Goal: Check status: Check status

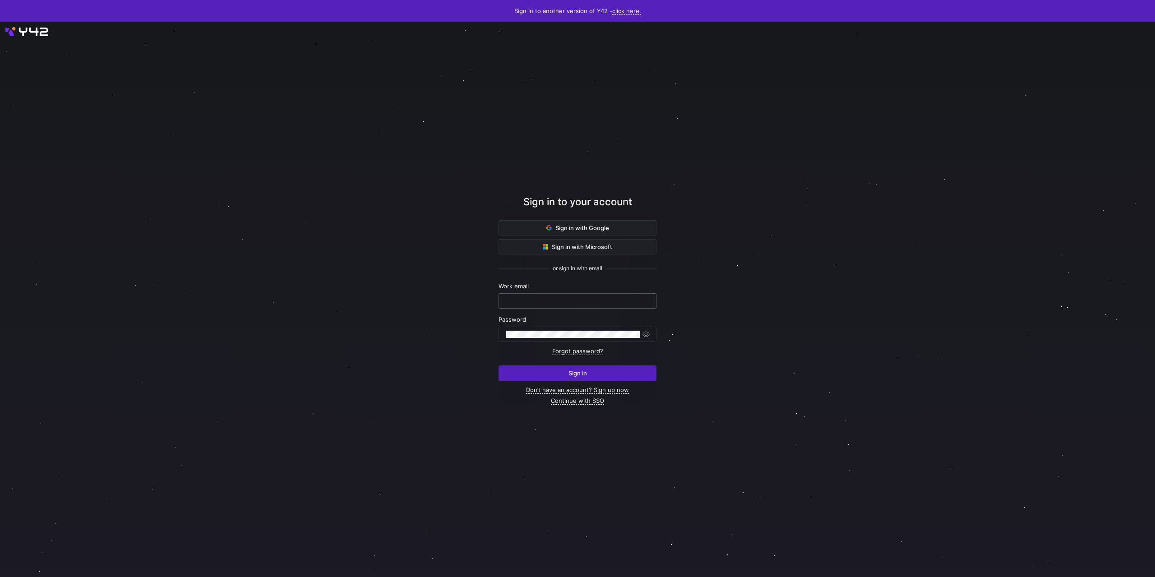
click at [535, 301] on input "text" at bounding box center [577, 300] width 143 height 7
type input "[PERSON_NAME][EMAIL_ADDRESS][DOMAIN_NAME]"
click at [498, 365] on button "Sign in" at bounding box center [577, 372] width 158 height 15
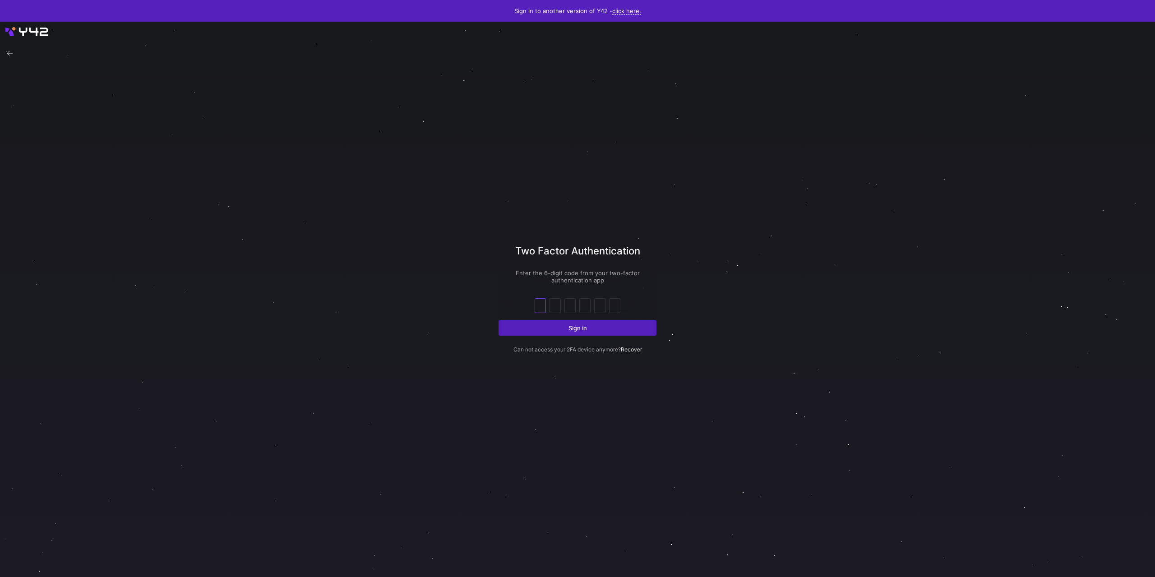
type input "5"
type input "4"
type input "2"
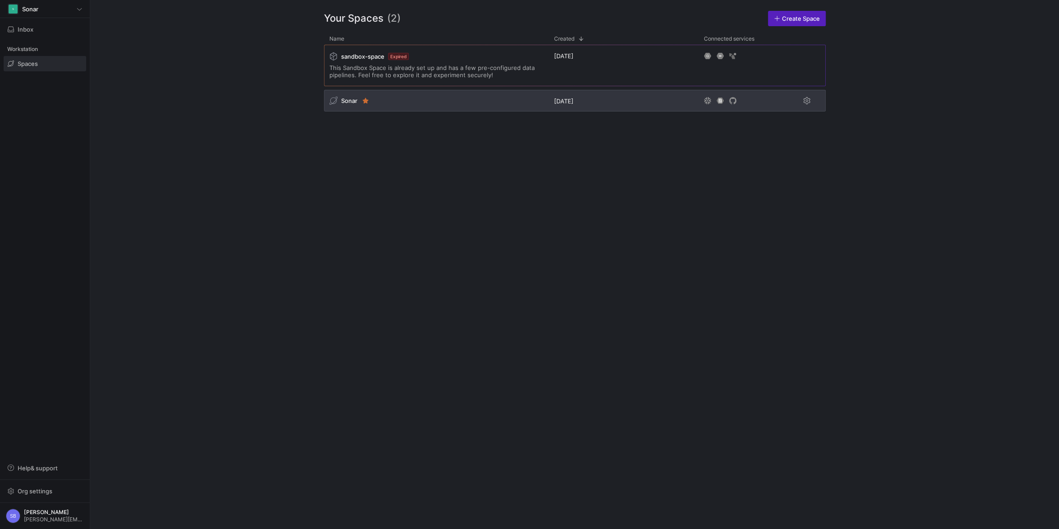
click at [347, 101] on span "Sonar" at bounding box center [349, 100] width 16 height 7
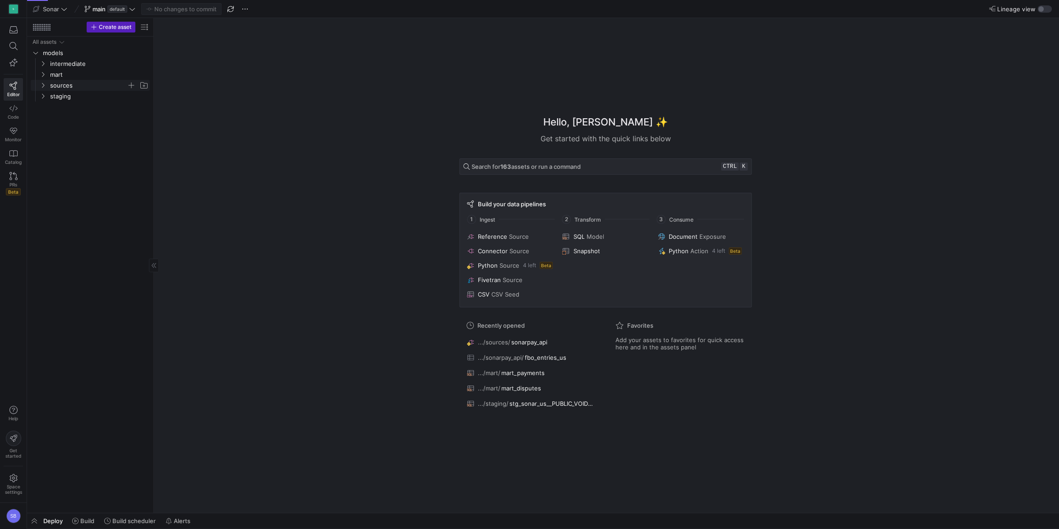
click at [44, 86] on icon "Press SPACE to select this row." at bounding box center [43, 85] width 2 height 5
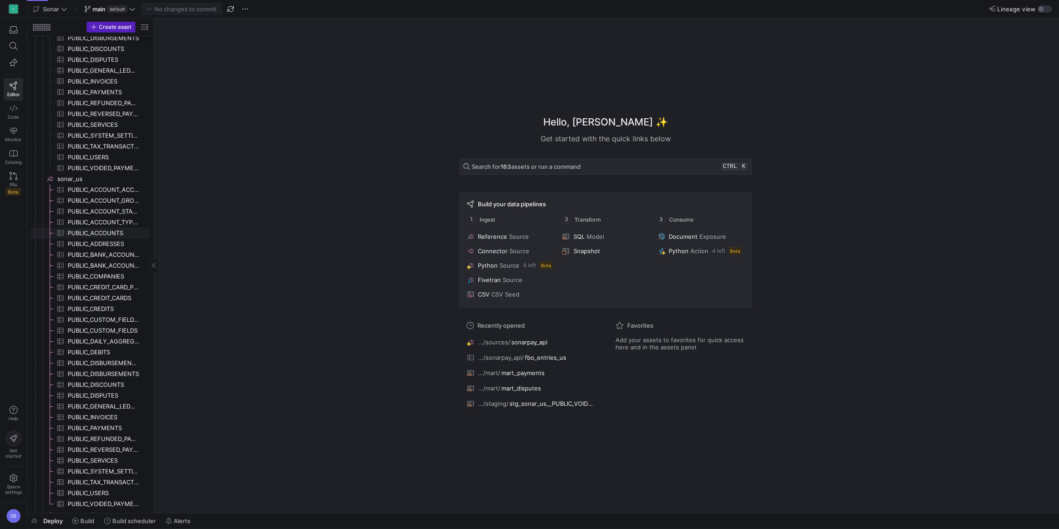
scroll to position [281, 0]
click at [93, 489] on span "fbo_entries_us​​​​​​​​​" at bounding box center [104, 493] width 72 height 10
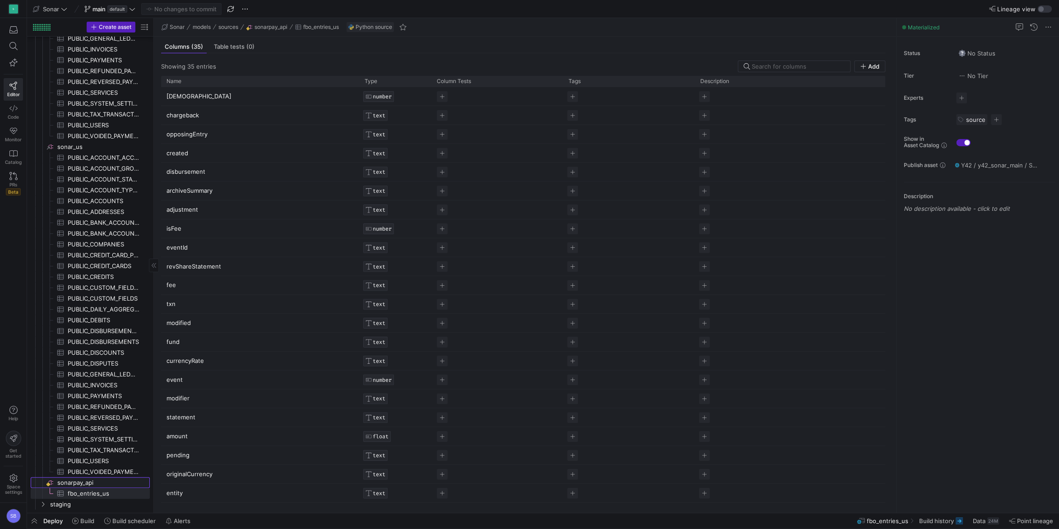
click at [72, 483] on span "sonarpay_api​​​​​​​​" at bounding box center [102, 482] width 91 height 10
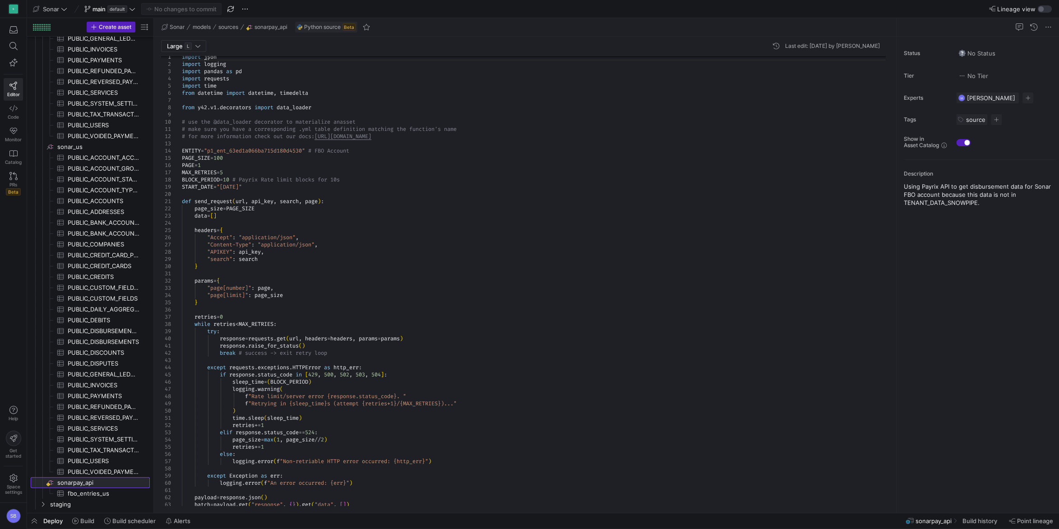
click at [886, 184] on div at bounding box center [889, 176] width 6 height 230
click at [39, 516] on span "button" at bounding box center [34, 520] width 14 height 15
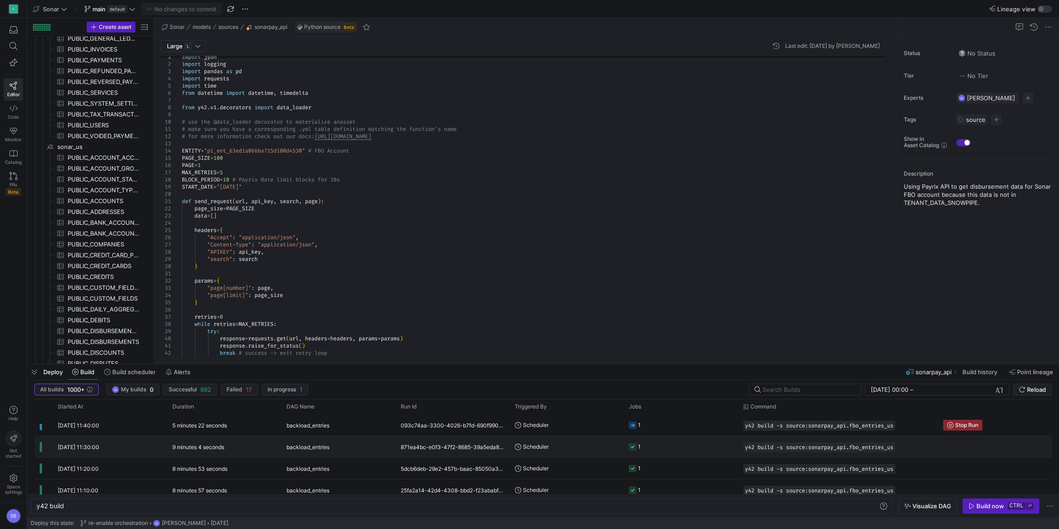
click at [178, 448] on y42-duration "9 minutes 4 seconds" at bounding box center [198, 446] width 52 height 7
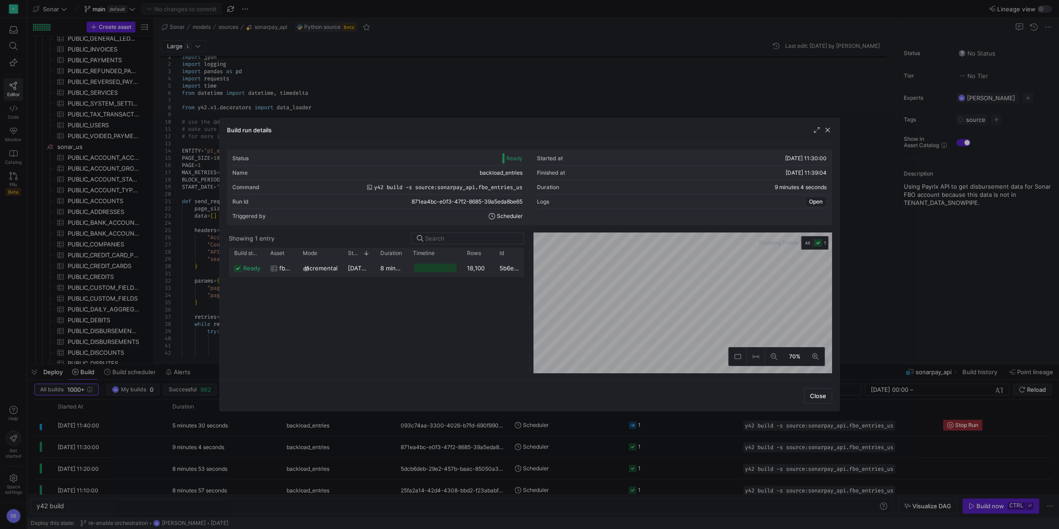
click at [392, 270] on y42-duration "8 minutes 52 seconds" at bounding box center [411, 267] width 63 height 7
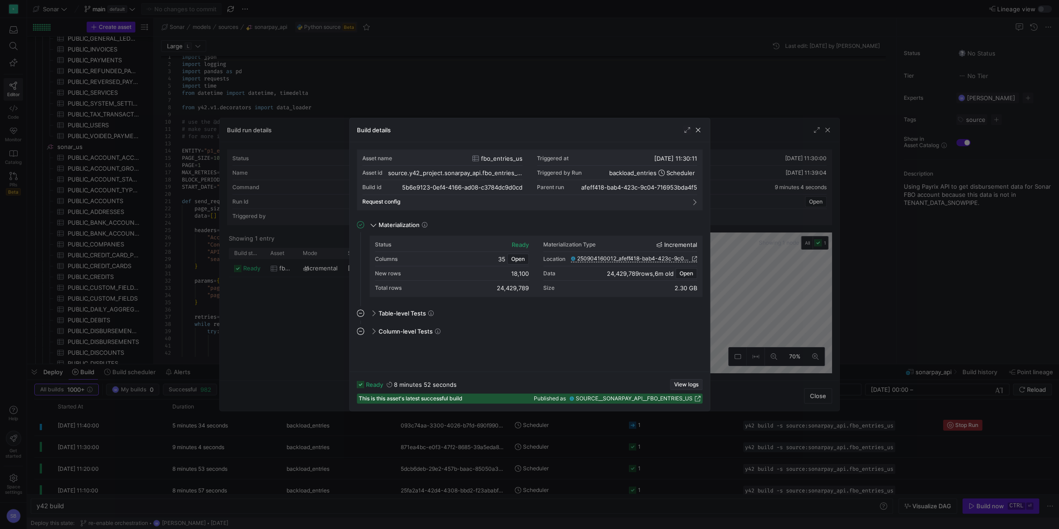
click at [682, 386] on span "View logs" at bounding box center [686, 384] width 24 height 6
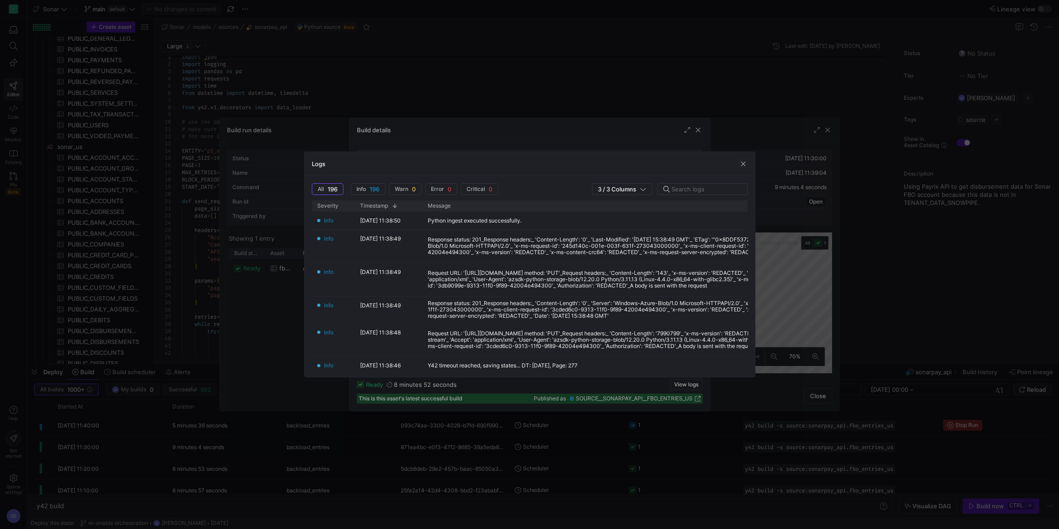
scroll to position [253, 0]
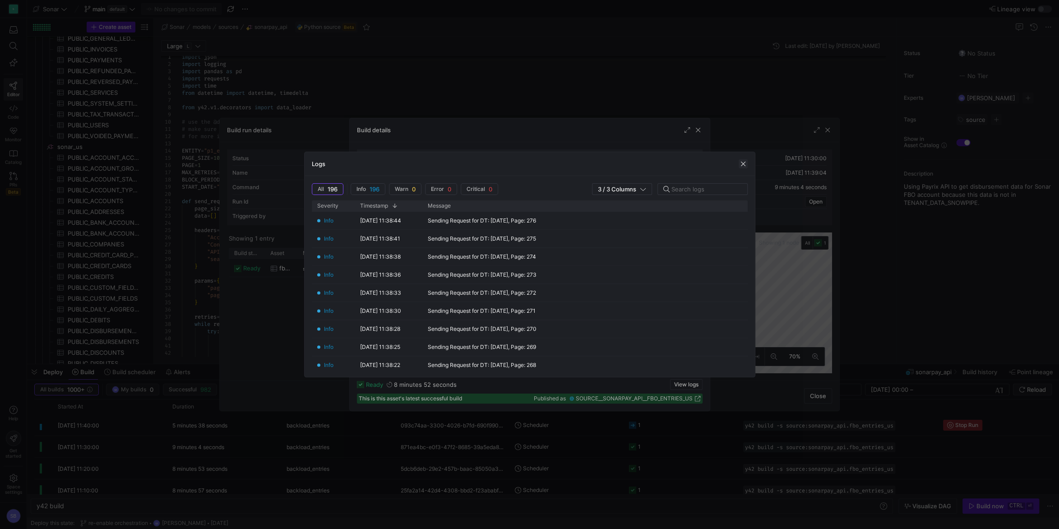
click at [745, 161] on span "button" at bounding box center [742, 163] width 9 height 9
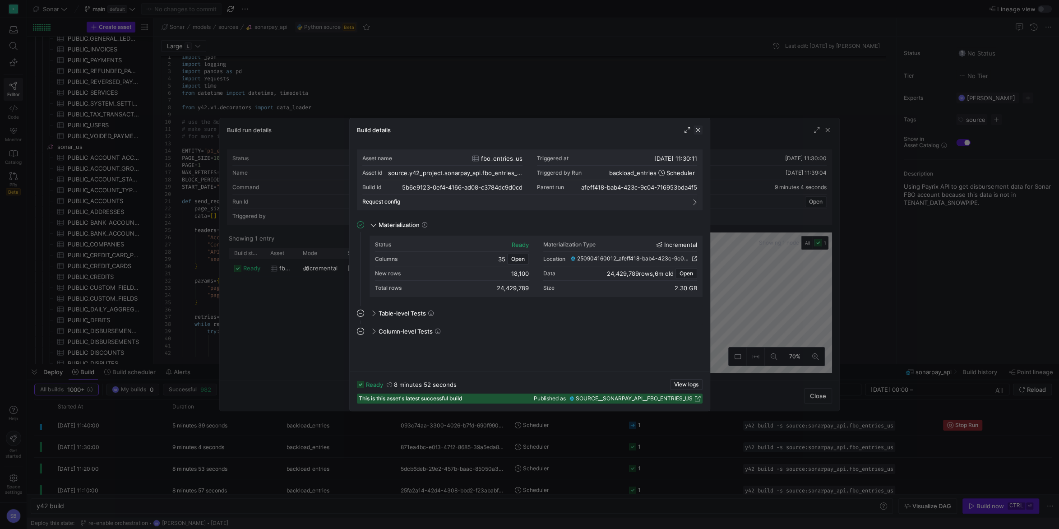
click at [701, 128] on span "button" at bounding box center [697, 129] width 9 height 9
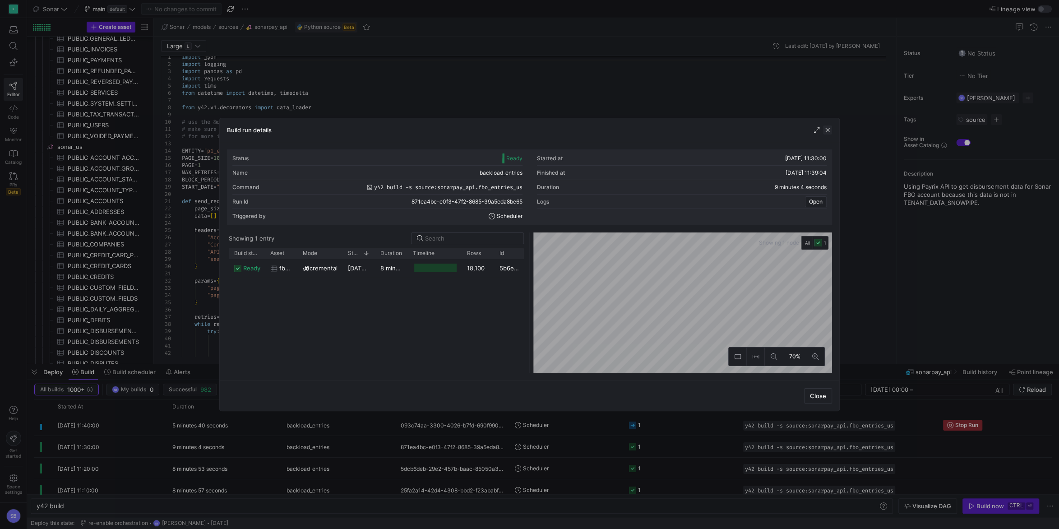
click at [826, 129] on span "button" at bounding box center [827, 129] width 9 height 9
